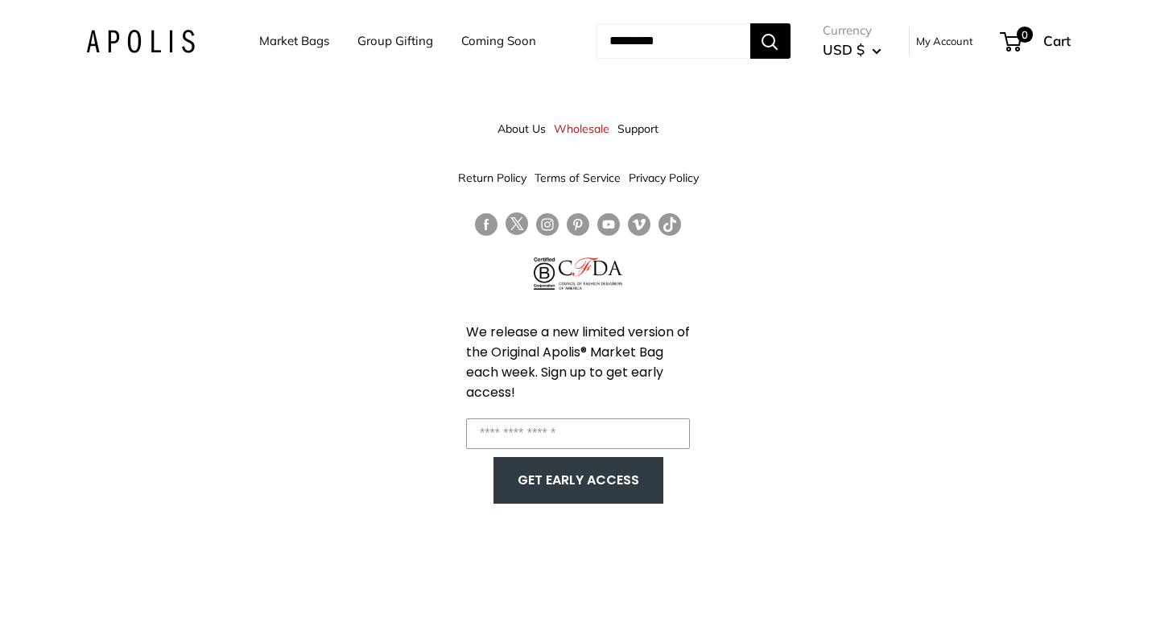
click at [265, 41] on link "Market Bags" at bounding box center [294, 41] width 70 height 23
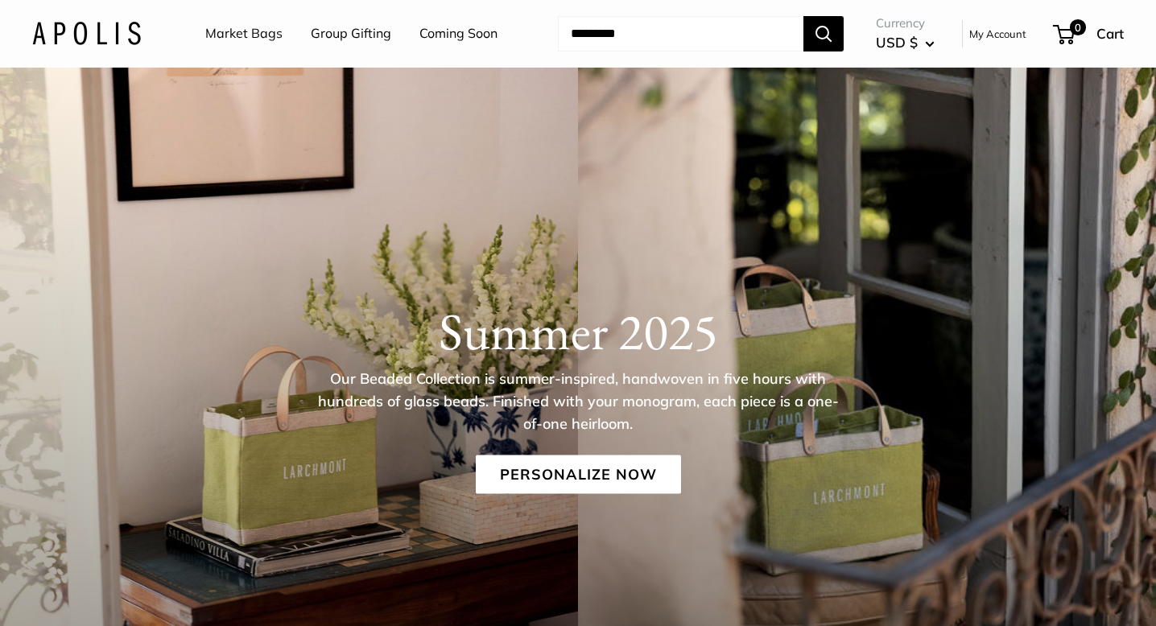
click at [332, 40] on link "Group Gifting" at bounding box center [351, 34] width 81 height 24
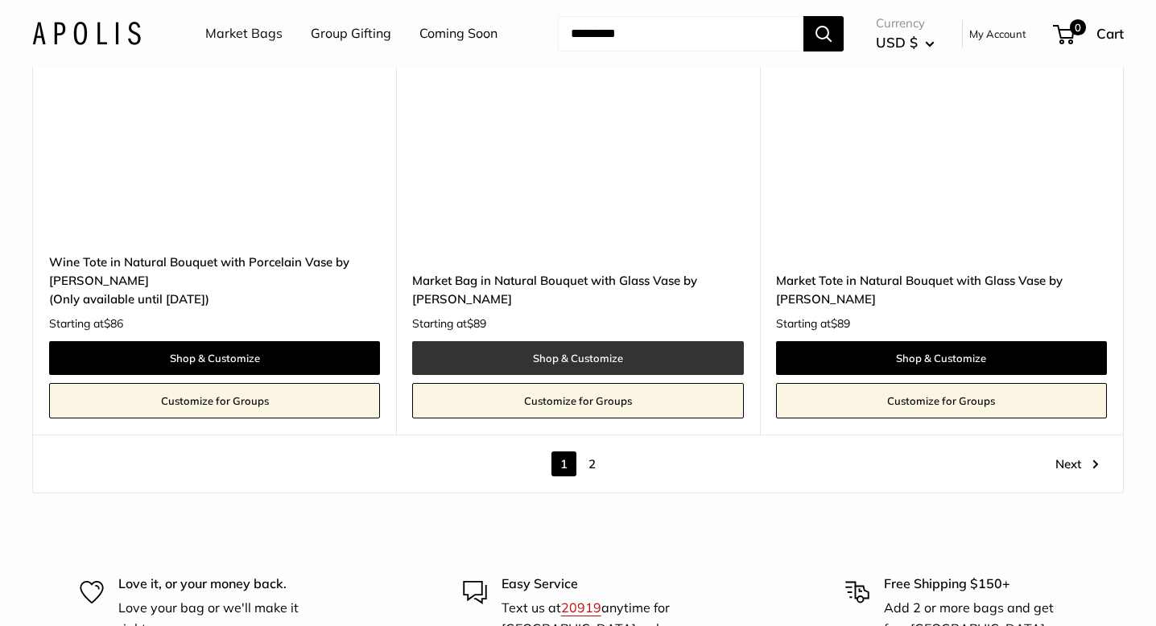
scroll to position [8893, 0]
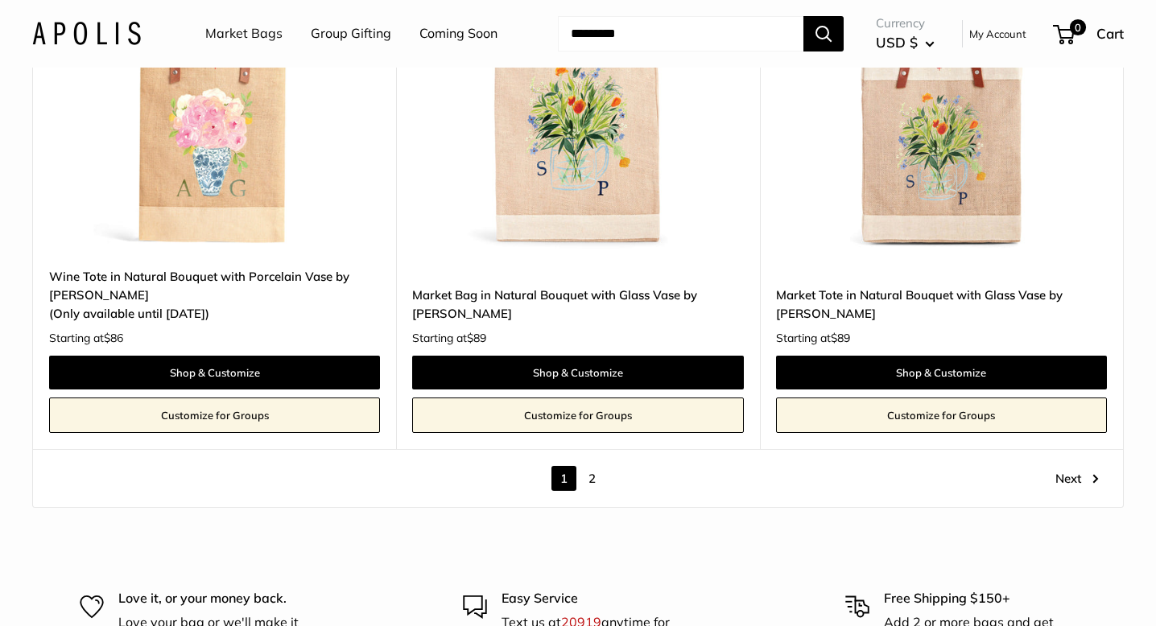
click at [588, 466] on link "2" at bounding box center [592, 478] width 25 height 25
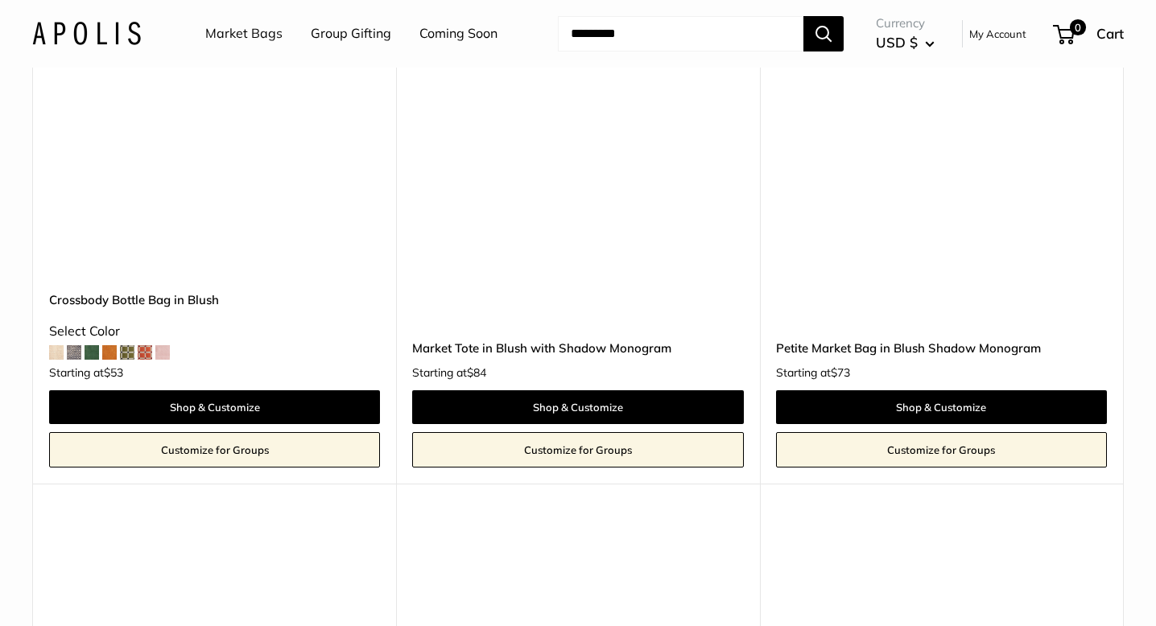
scroll to position [3664, 0]
